Goal: Task Accomplishment & Management: Use online tool/utility

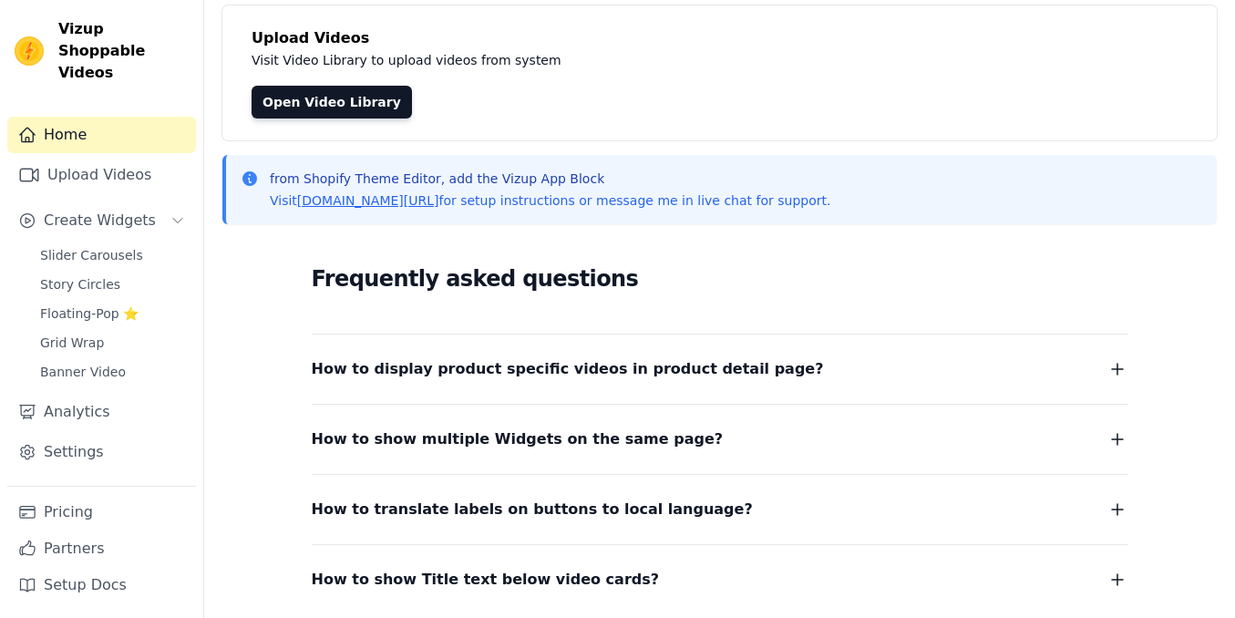
scroll to position [113, 0]
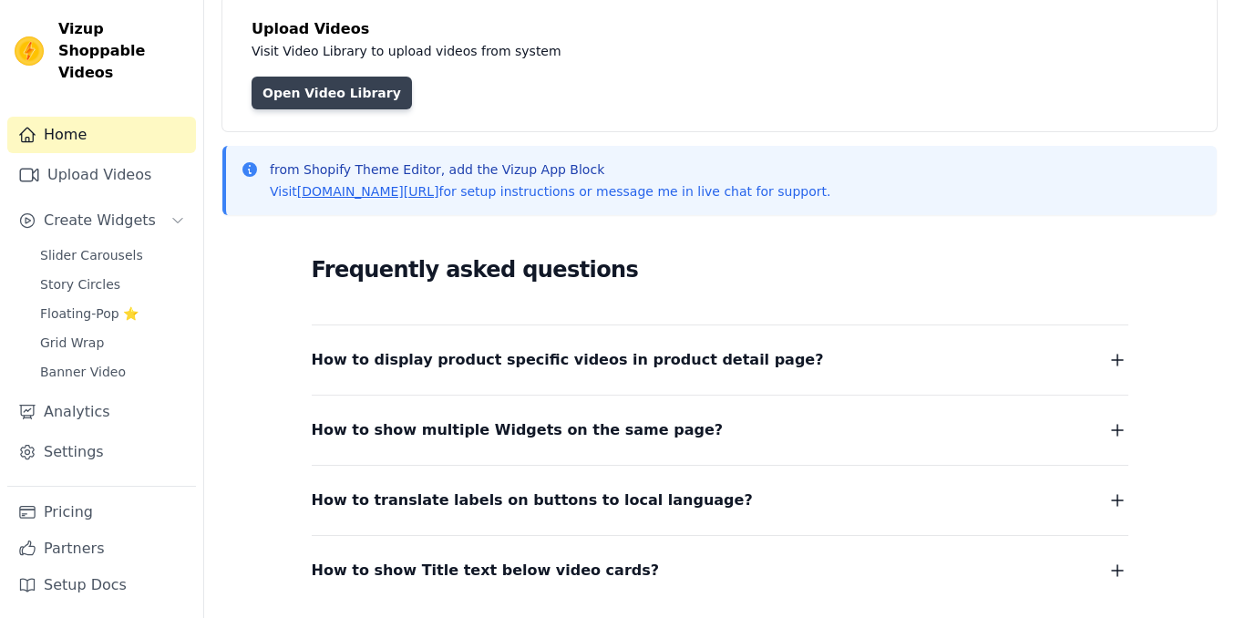
click at [321, 92] on link "Open Video Library" at bounding box center [332, 93] width 160 height 33
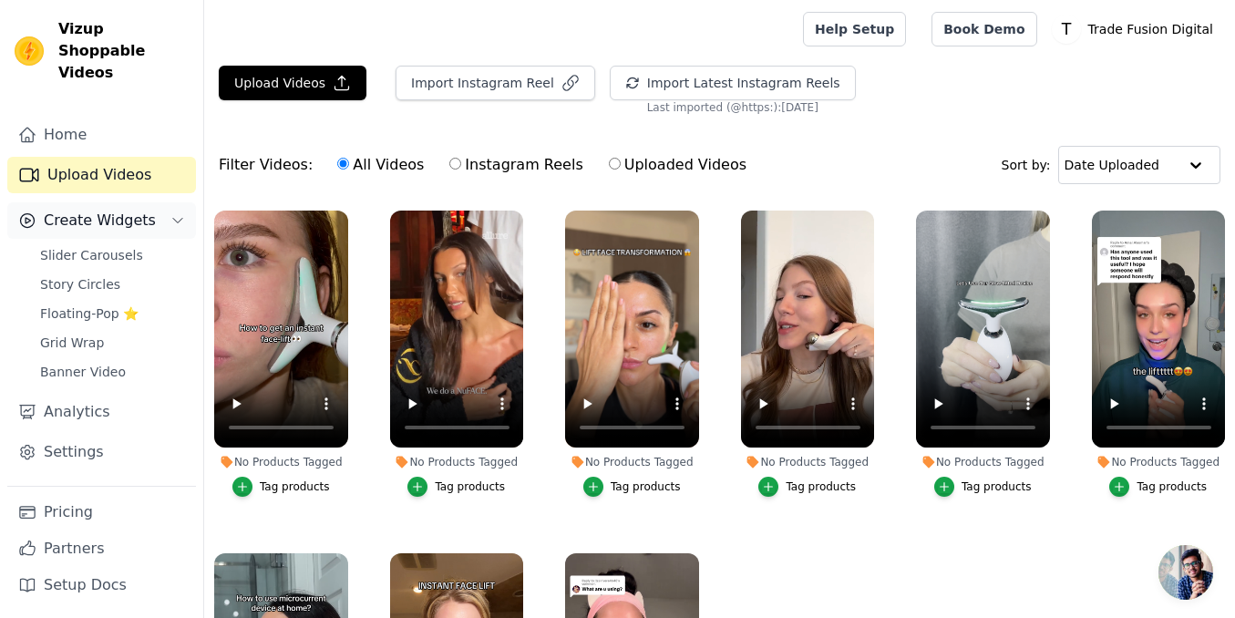
click at [79, 202] on button "Create Widgets" at bounding box center [101, 220] width 189 height 36
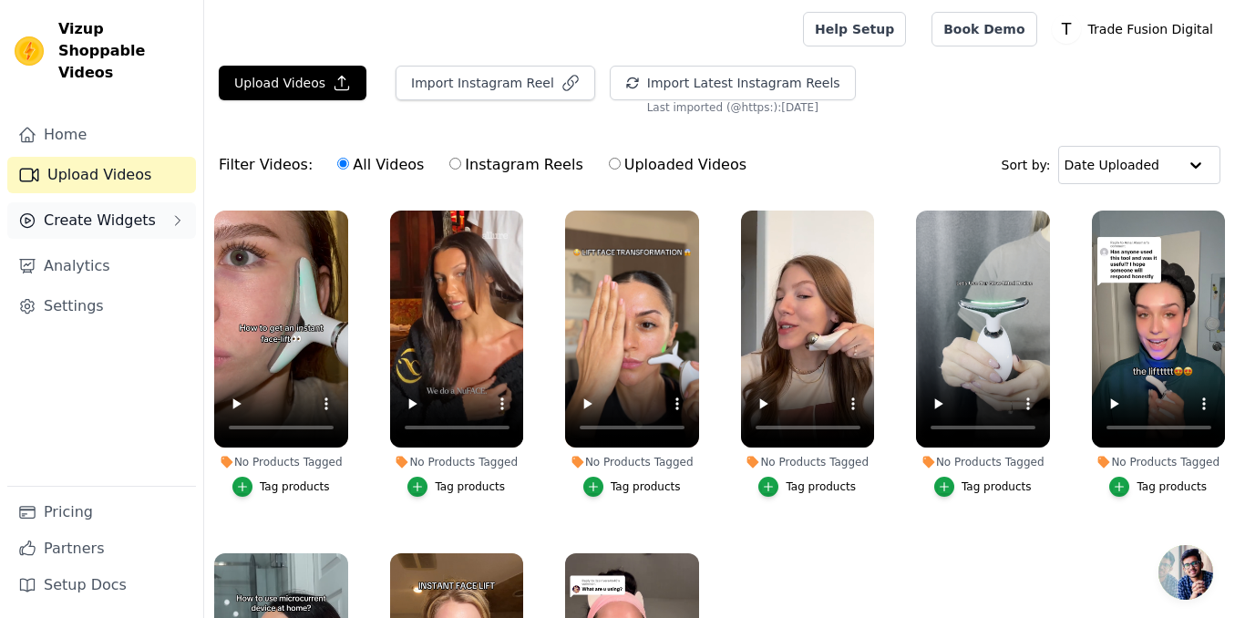
click at [104, 210] on span "Create Widgets" at bounding box center [100, 221] width 112 height 22
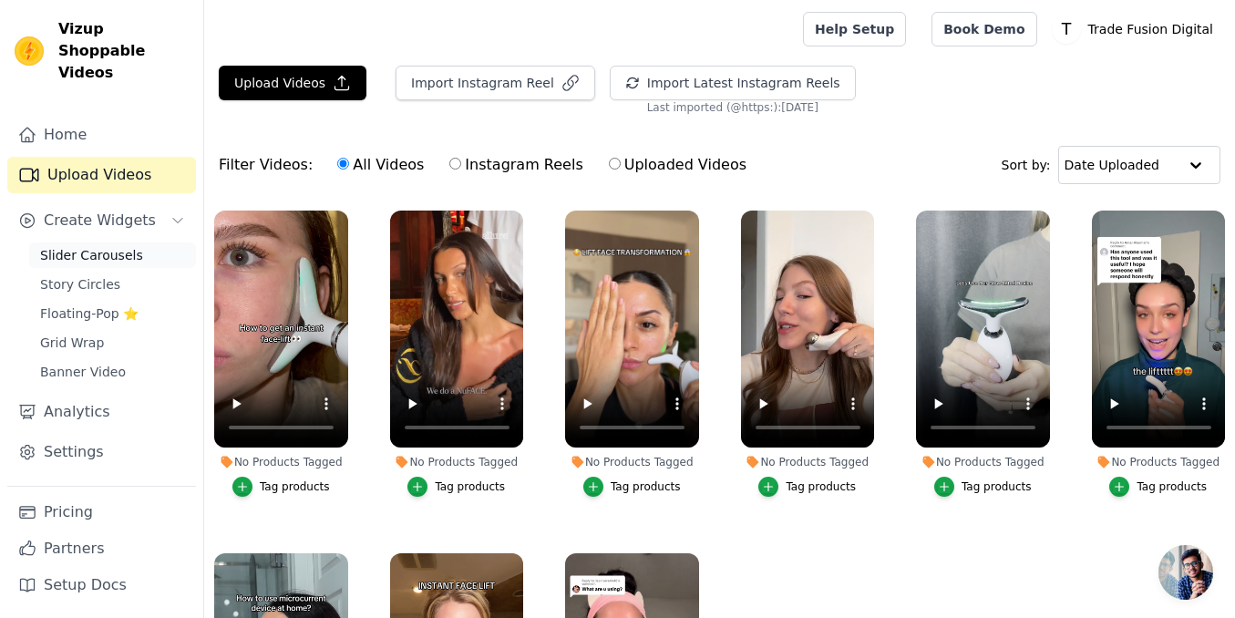
click at [109, 246] on span "Slider Carousels" at bounding box center [91, 255] width 103 height 18
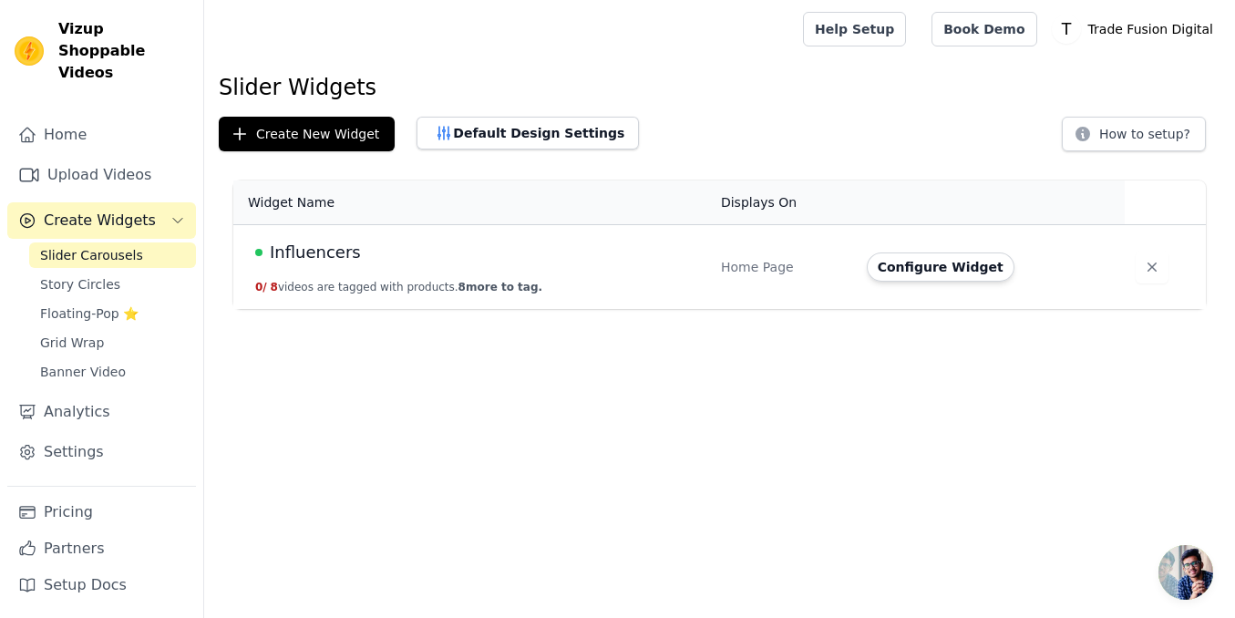
click at [107, 210] on span "Create Widgets" at bounding box center [100, 221] width 112 height 22
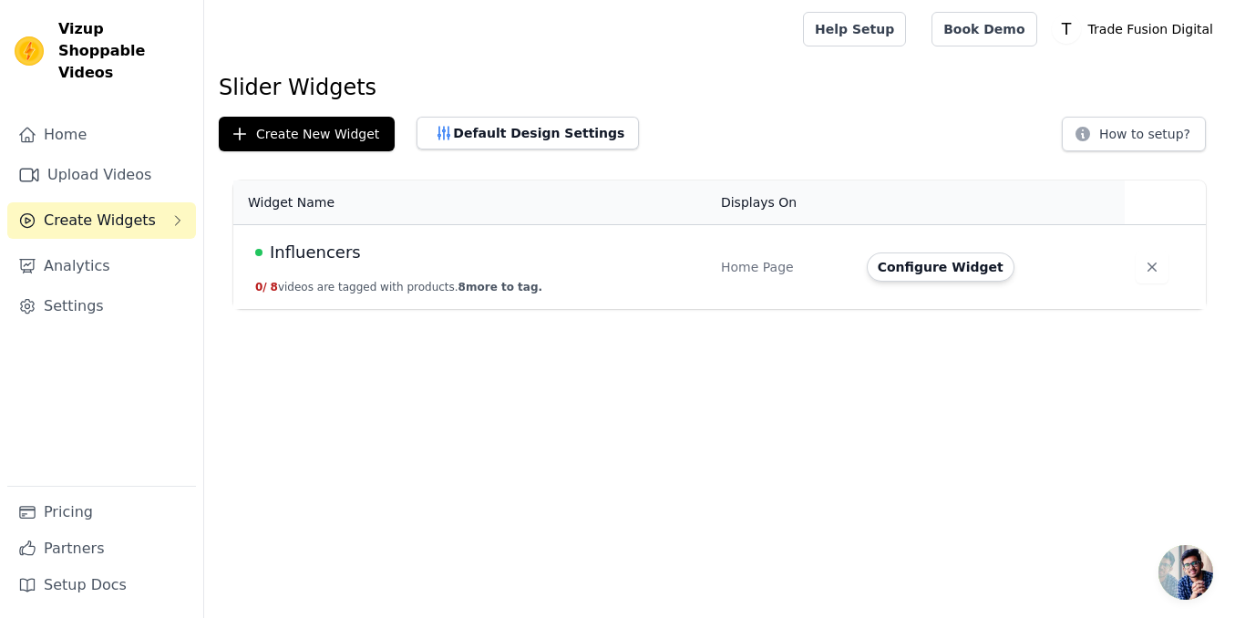
click at [107, 210] on span "Create Widgets" at bounding box center [100, 221] width 112 height 22
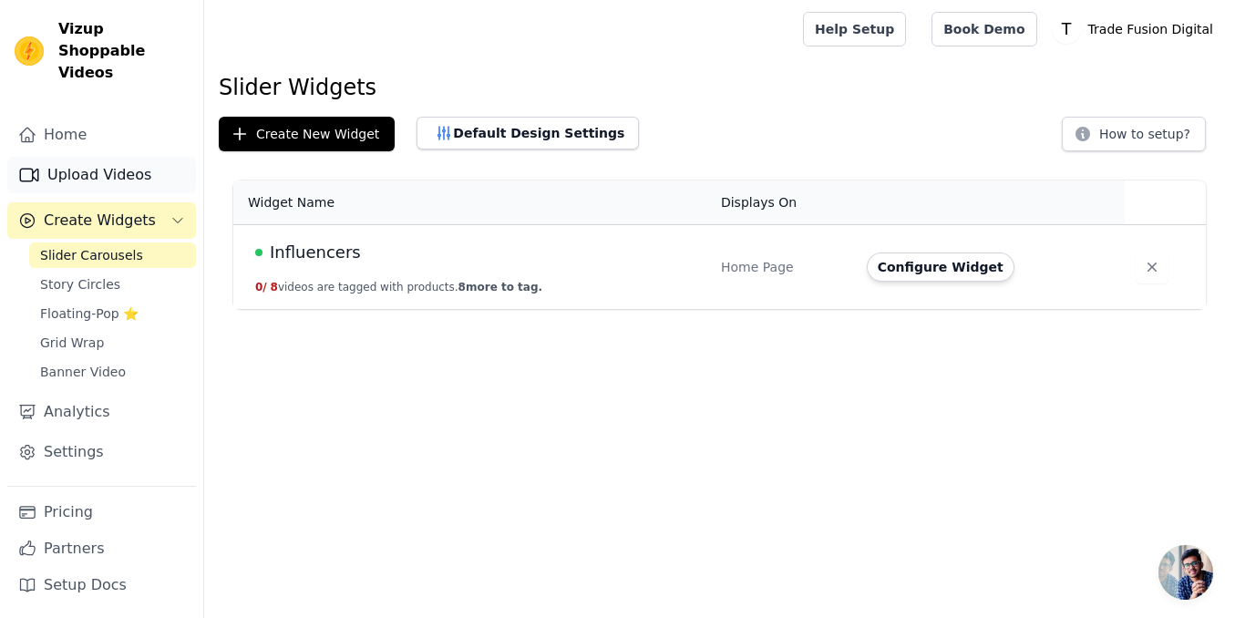
click at [88, 157] on link "Upload Videos" at bounding box center [101, 175] width 189 height 36
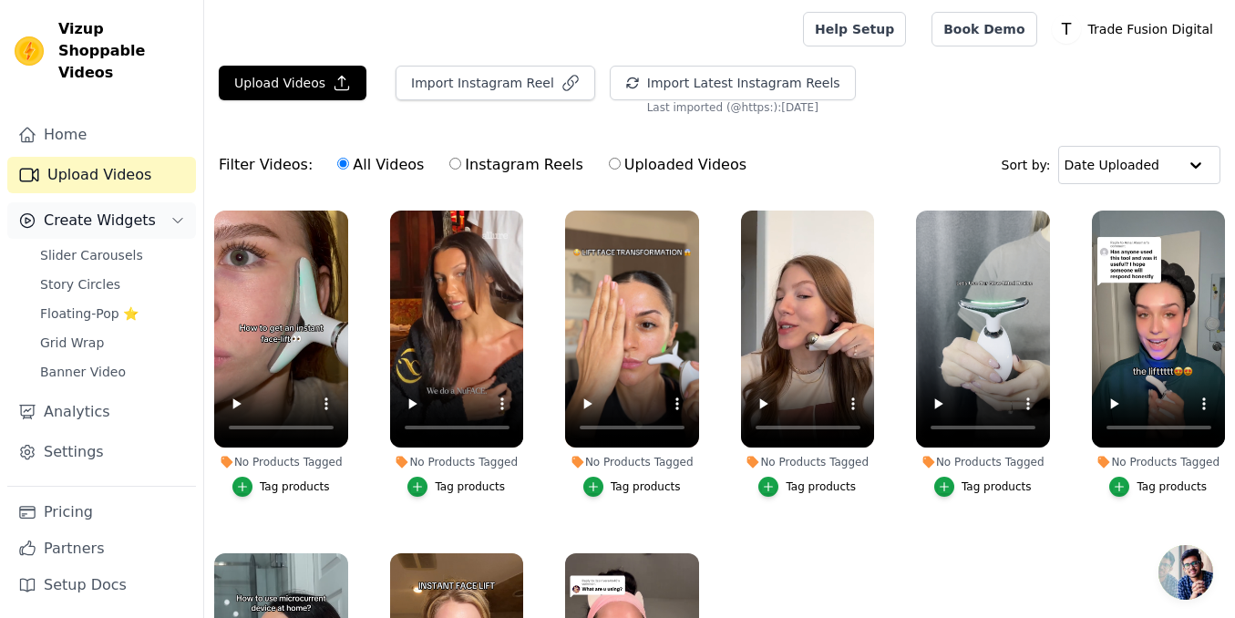
click at [182, 213] on icon "Sidebar" at bounding box center [177, 220] width 15 height 15
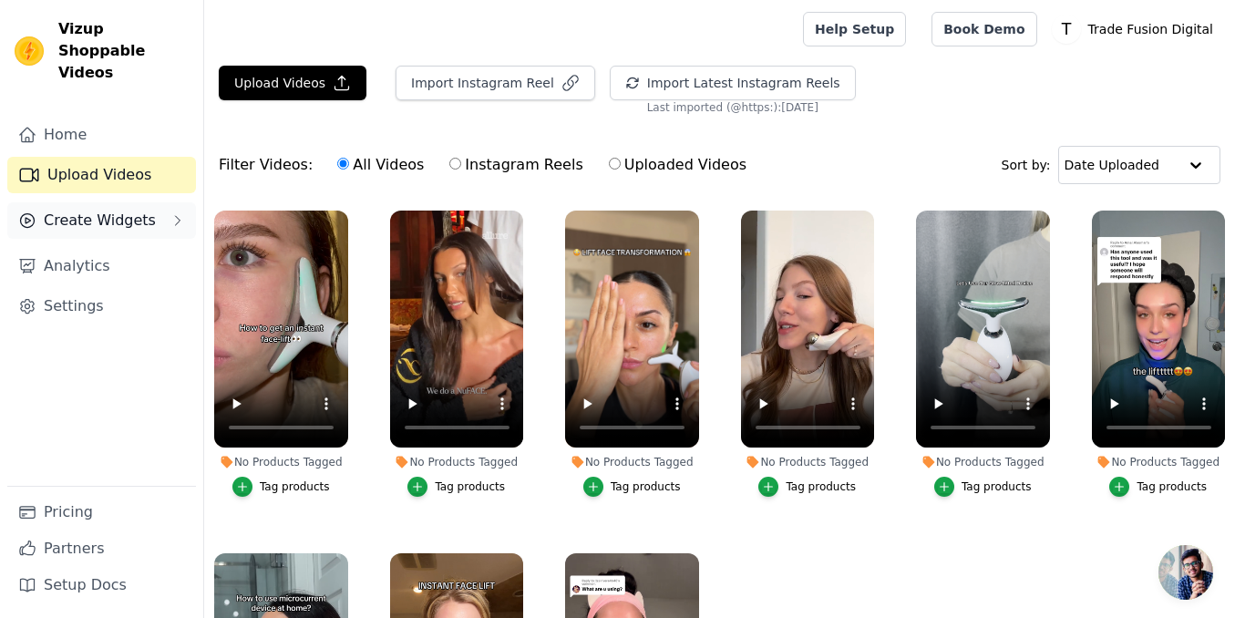
click at [182, 213] on icon "Sidebar" at bounding box center [177, 220] width 15 height 15
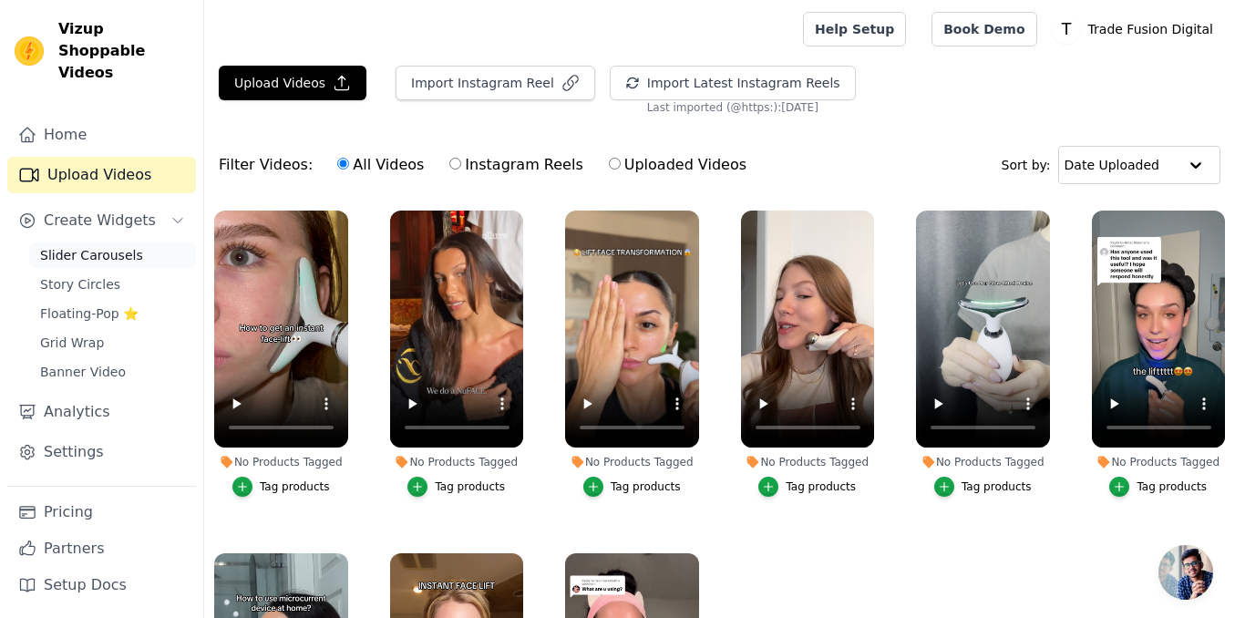
click at [118, 246] on span "Slider Carousels" at bounding box center [91, 255] width 103 height 18
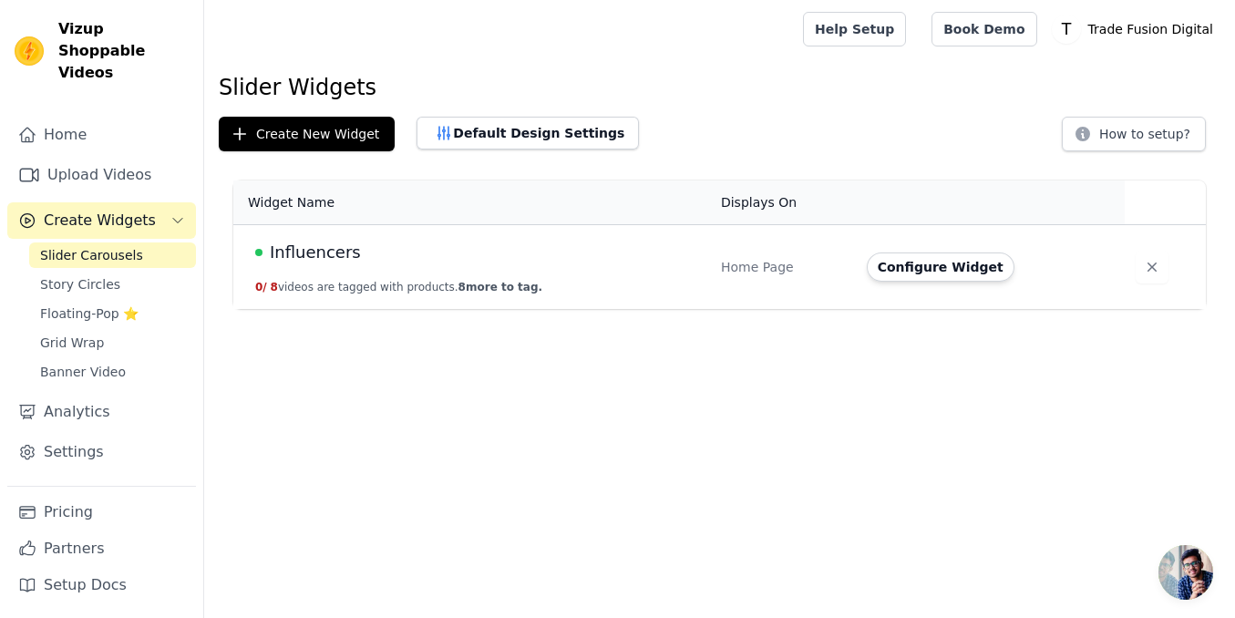
click at [300, 255] on span "Influencers" at bounding box center [315, 253] width 91 height 26
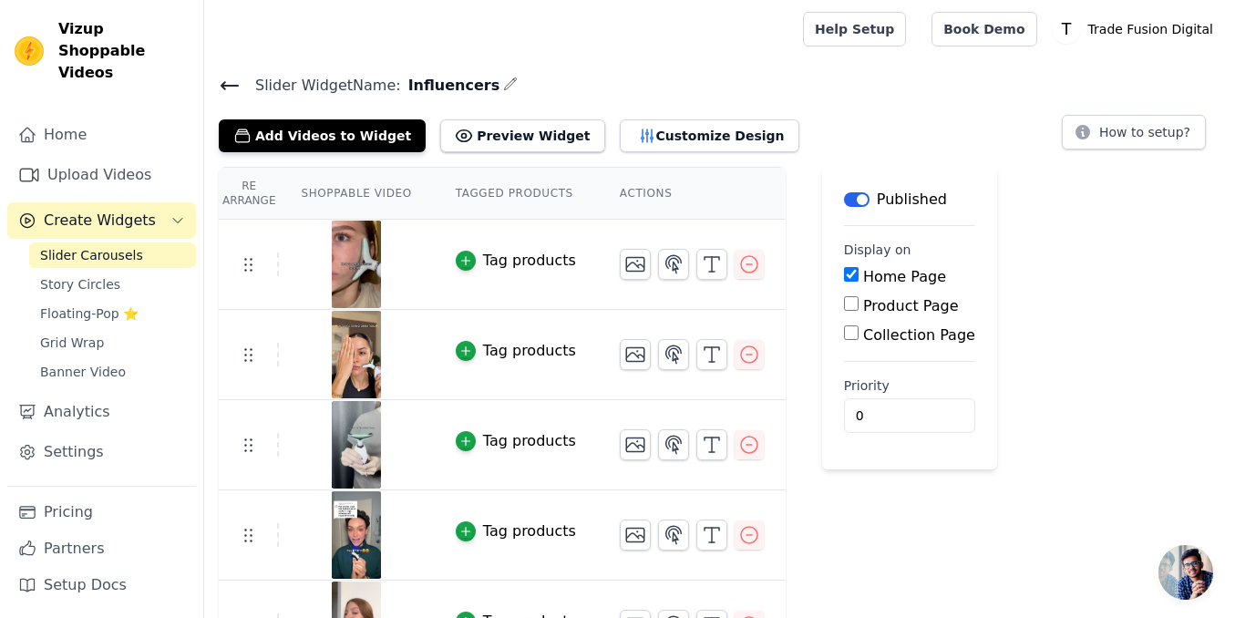
click at [853, 201] on button "Label" at bounding box center [857, 199] width 26 height 15
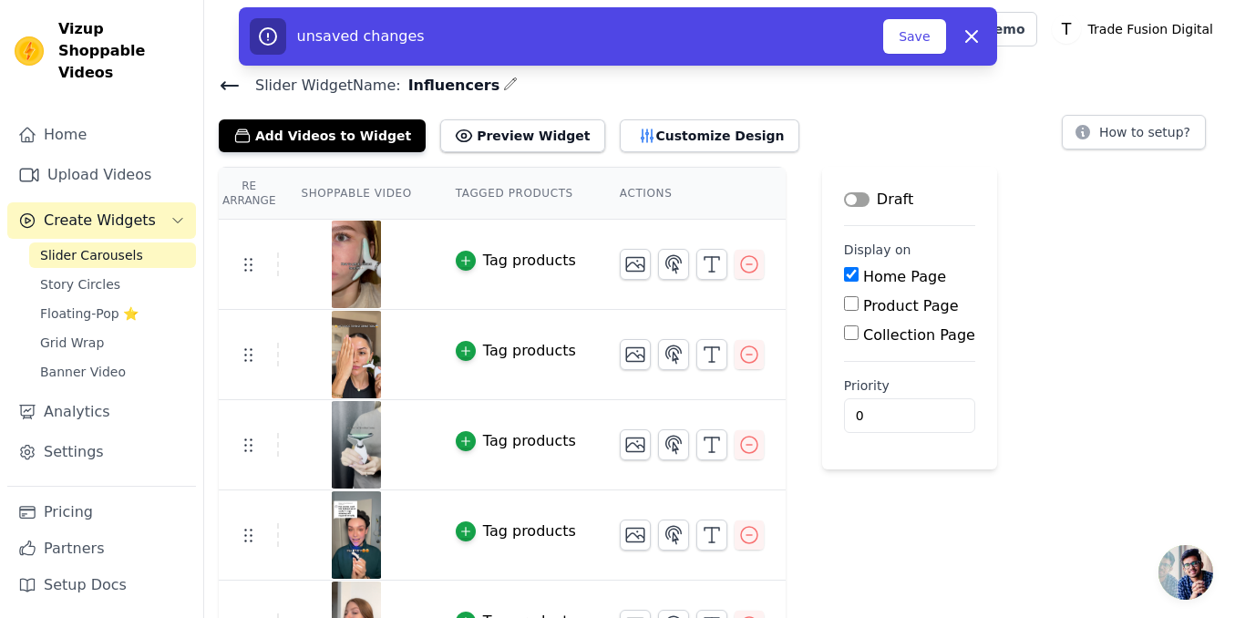
click at [847, 274] on input "Home Page" at bounding box center [851, 274] width 15 height 15
checkbox input "false"
click at [915, 24] on button "Save" at bounding box center [914, 36] width 62 height 35
click at [916, 39] on button "Save" at bounding box center [914, 36] width 62 height 35
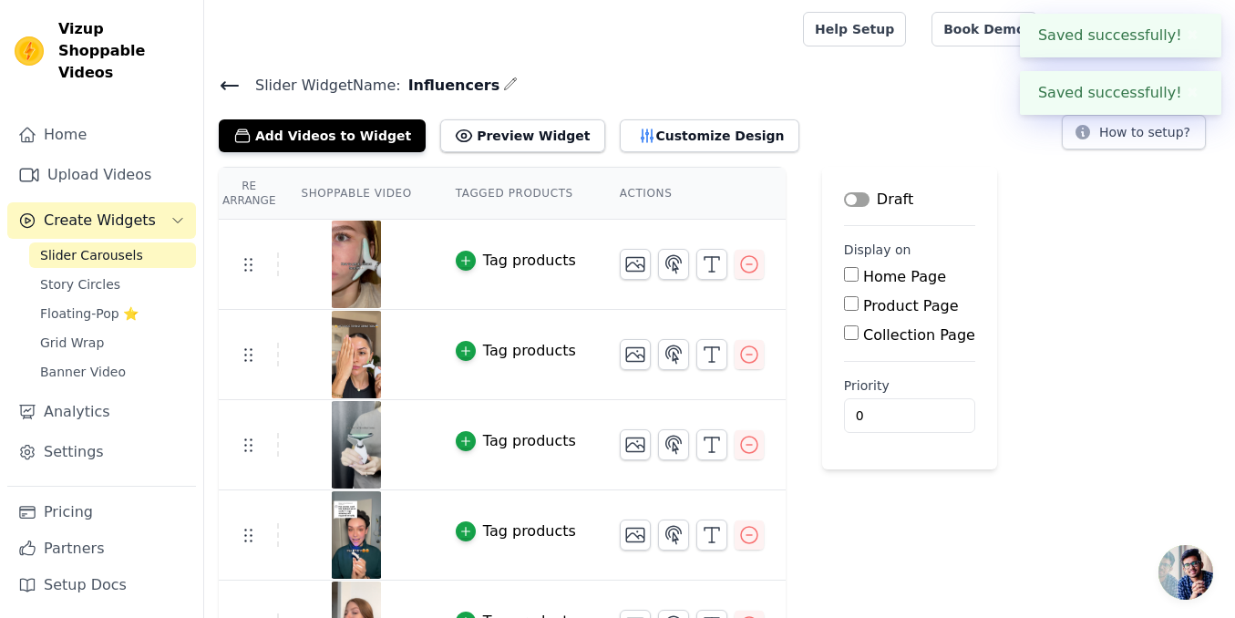
click at [230, 88] on icon at bounding box center [230, 86] width 22 height 22
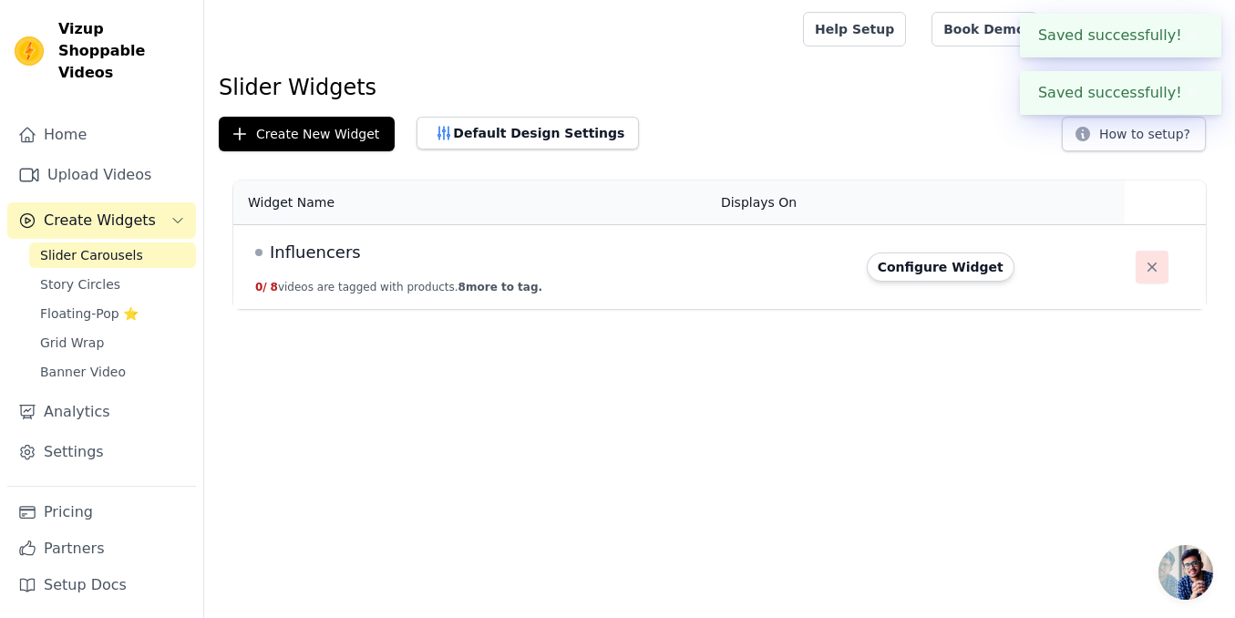
click at [1146, 274] on icon "button" at bounding box center [1152, 267] width 18 height 18
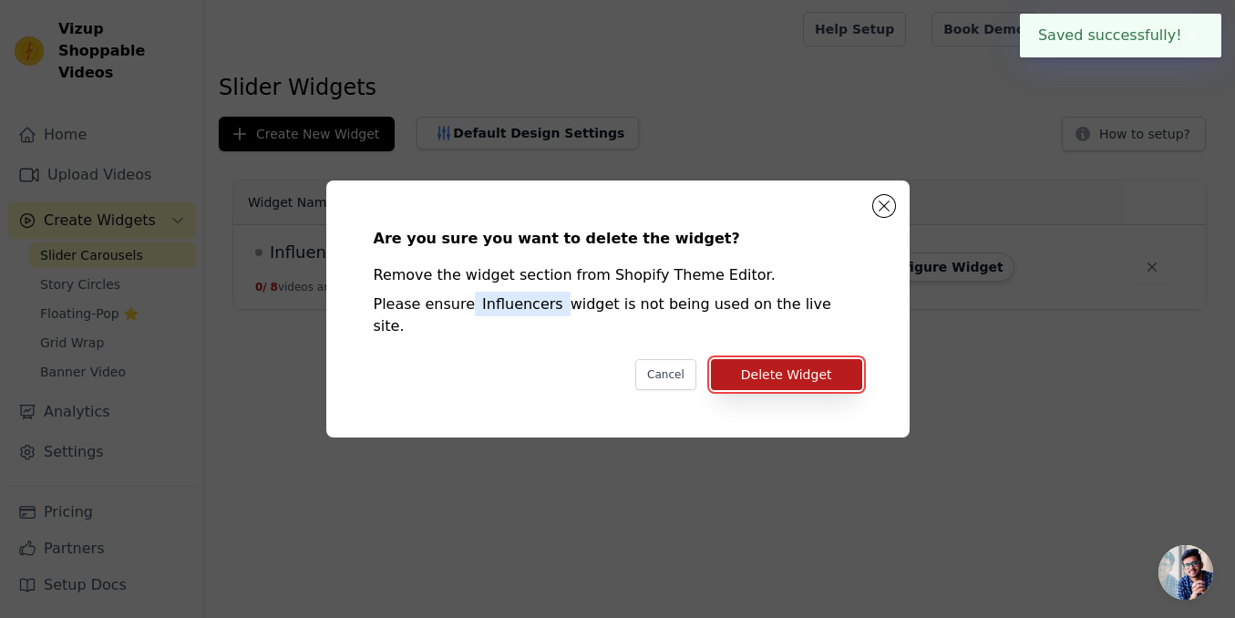
click at [834, 370] on button "Delete Widget" at bounding box center [786, 374] width 151 height 31
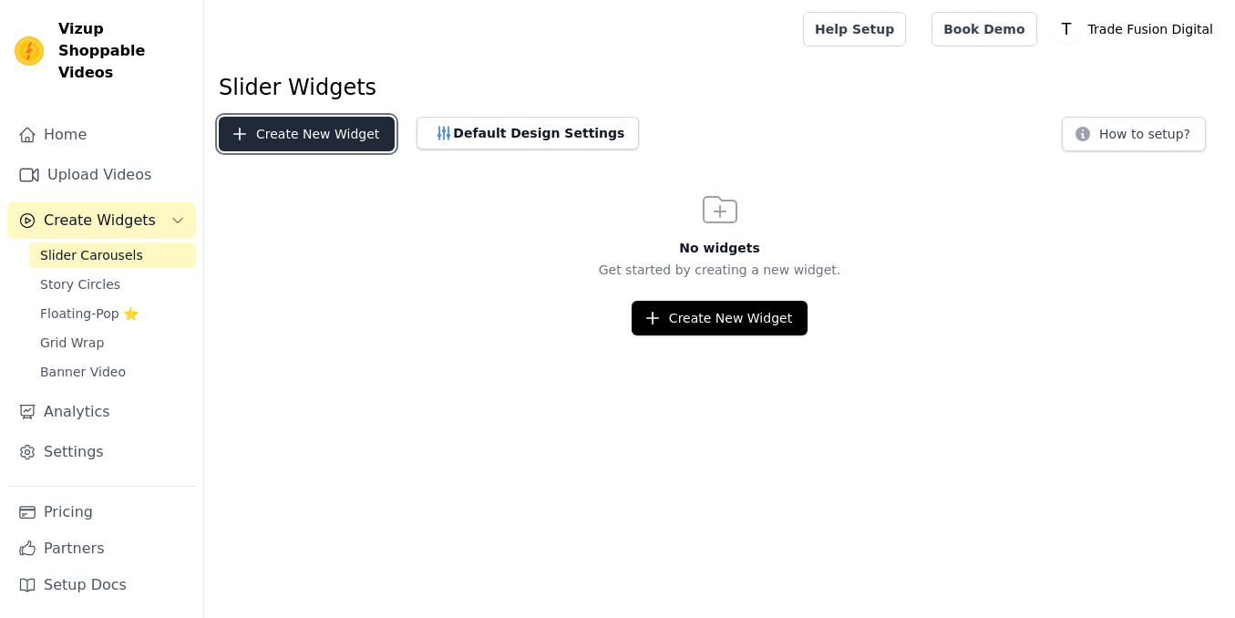
click at [302, 136] on button "Create New Widget" at bounding box center [307, 134] width 176 height 35
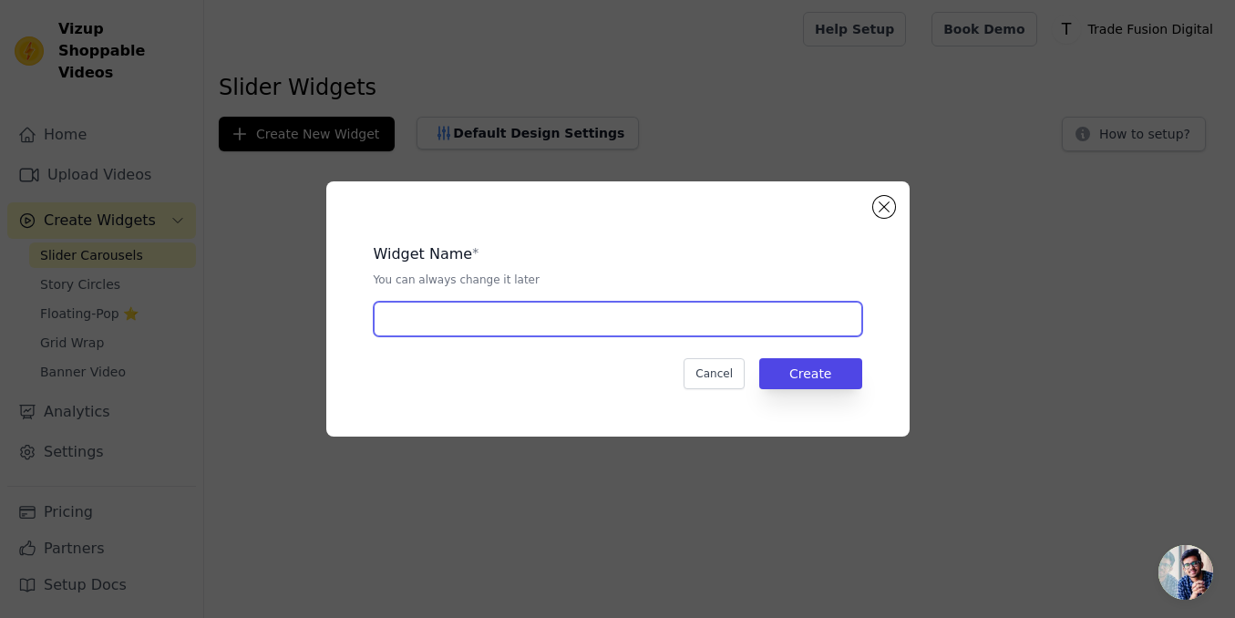
click at [496, 332] on input "text" at bounding box center [618, 319] width 489 height 35
type input "I"
type input "Beauty Influencers"
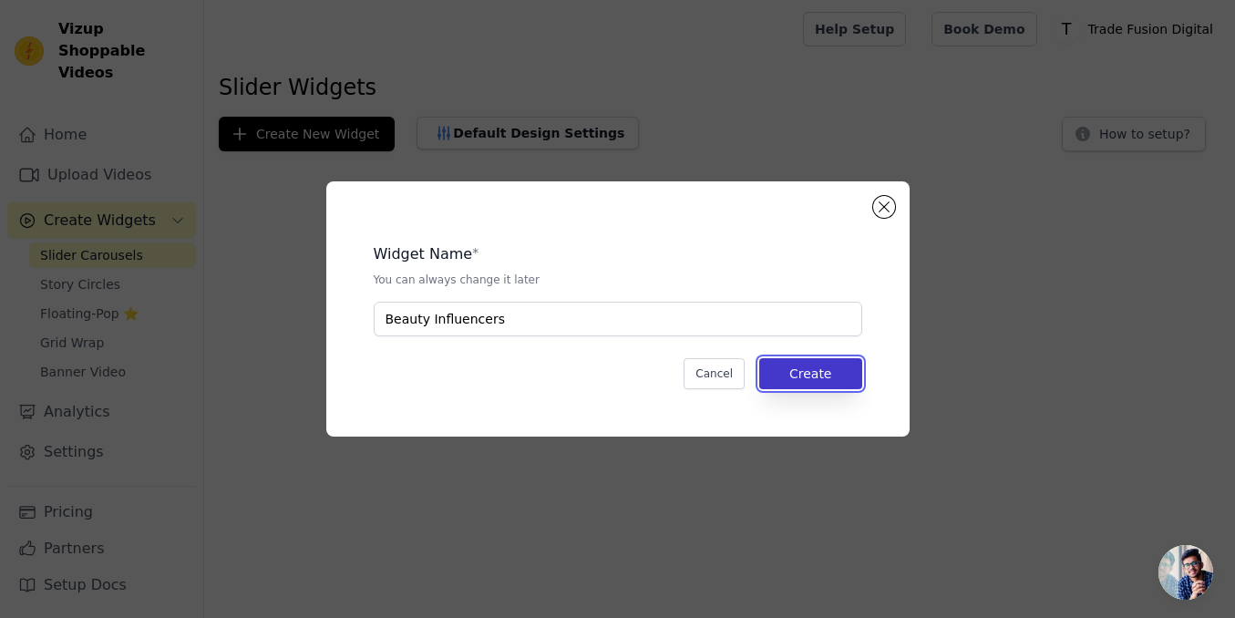
click at [829, 385] on button "Create" at bounding box center [810, 373] width 103 height 31
